Goal: Task Accomplishment & Management: Manage account settings

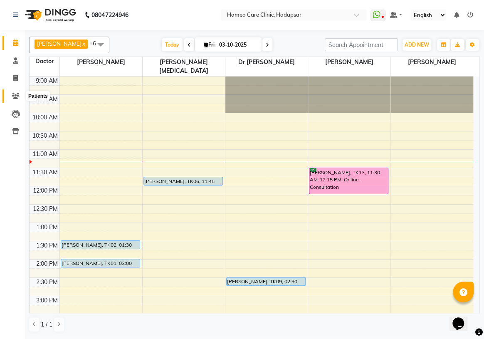
click at [15, 95] on icon at bounding box center [16, 96] width 8 height 6
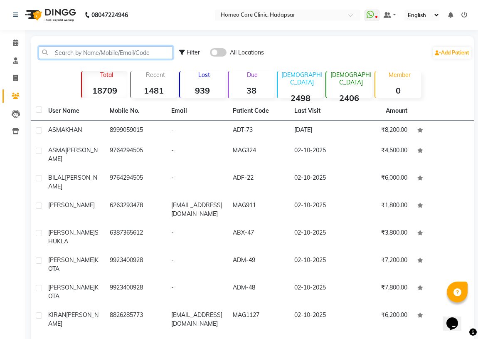
click at [58, 52] on input "text" at bounding box center [106, 52] width 134 height 13
type input "C"
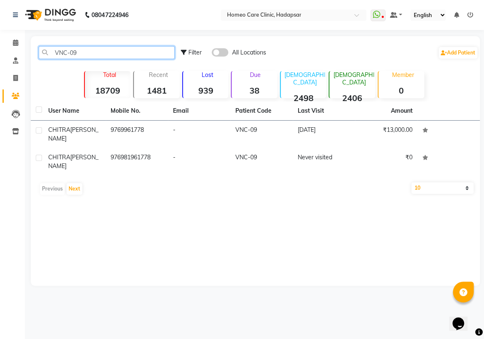
type input "VNC-09"
drag, startPoint x: 322, startPoint y: 199, endPoint x: 314, endPoint y: 202, distance: 8.8
click at [320, 200] on div "VNC-09 Filter All Locations Add Patient Total 18709 Recent 1481 Lost 939 Due 38…" at bounding box center [255, 161] width 449 height 250
